Goal: Find specific page/section

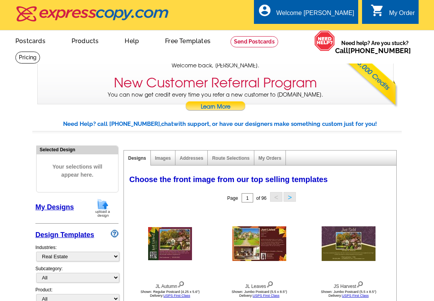
select select "785"
click at [57, 207] on link "My Designs" at bounding box center [54, 207] width 39 height 8
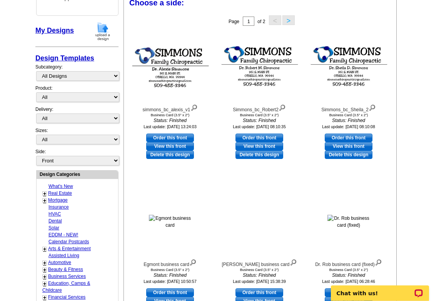
scroll to position [196, 0]
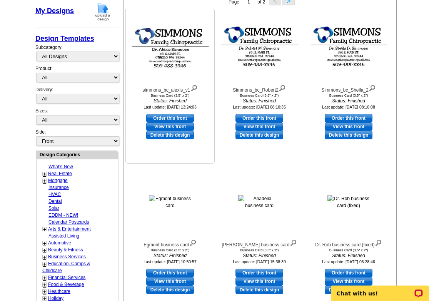
click at [178, 61] on img at bounding box center [170, 47] width 85 height 48
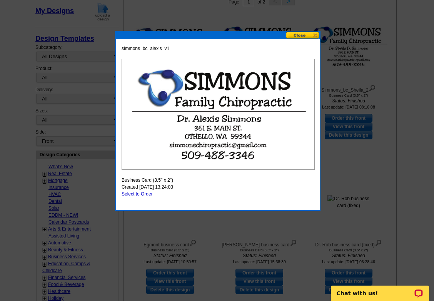
click at [316, 33] on button at bounding box center [303, 35] width 34 height 7
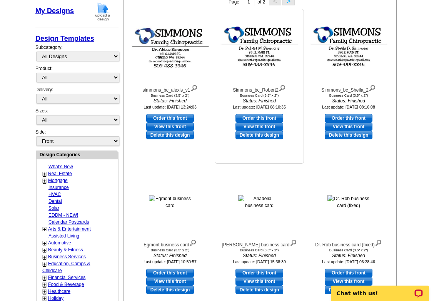
click at [264, 97] on div "Business Card (3.5" x 2")" at bounding box center [259, 96] width 85 height 4
click at [272, 54] on img at bounding box center [259, 47] width 85 height 49
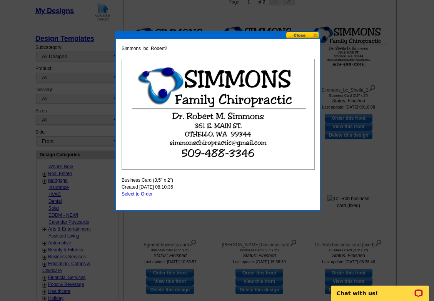
click at [313, 35] on button at bounding box center [303, 35] width 34 height 7
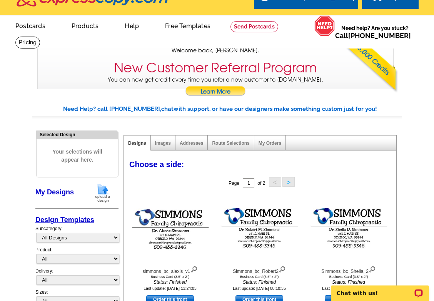
scroll to position [0, 0]
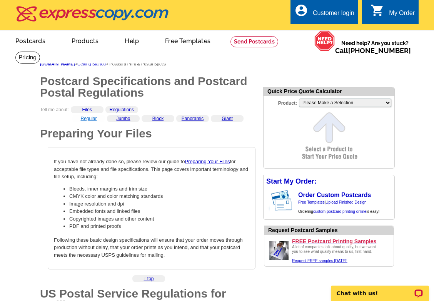
click at [89, 119] on link "Regular" at bounding box center [88, 118] width 16 height 5
